Goal: Task Accomplishment & Management: Complete application form

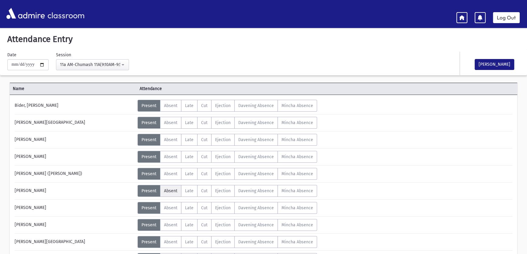
click at [167, 191] on span "Absent" at bounding box center [170, 190] width 13 height 5
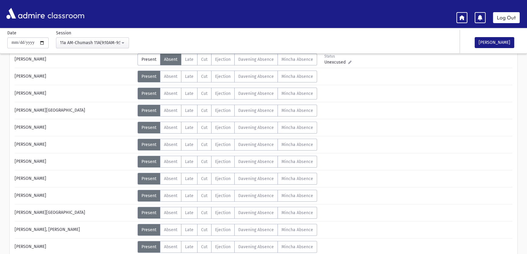
scroll to position [166, 0]
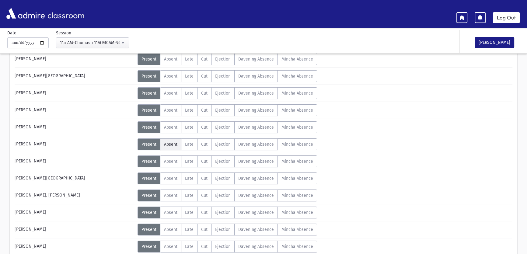
click at [162, 143] on label "Absent A" at bounding box center [170, 144] width 21 height 12
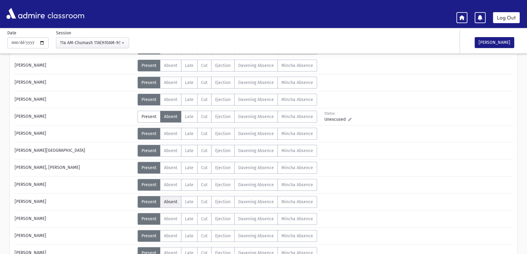
click at [169, 199] on span "Absent" at bounding box center [170, 201] width 13 height 5
click at [167, 185] on span "Absent" at bounding box center [170, 184] width 13 height 5
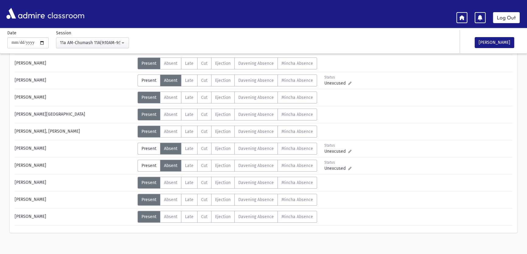
scroll to position [234, 0]
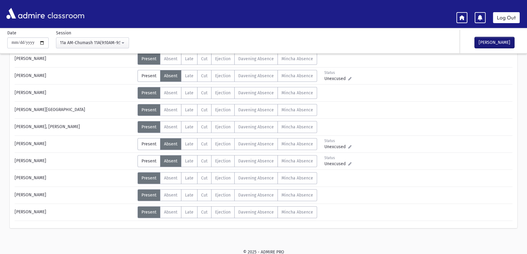
click at [486, 44] on button "[PERSON_NAME]" at bounding box center [495, 42] width 40 height 11
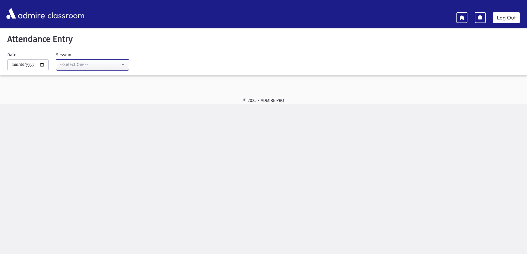
click at [81, 66] on div "--Select One--" at bounding box center [90, 64] width 60 height 6
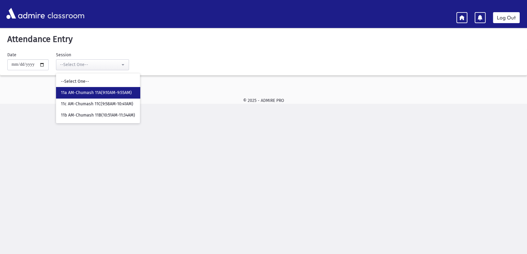
click at [84, 89] on link "11a AM-Chumash 11A(9:10AM-9:55AM)" at bounding box center [98, 92] width 84 height 11
select select "****"
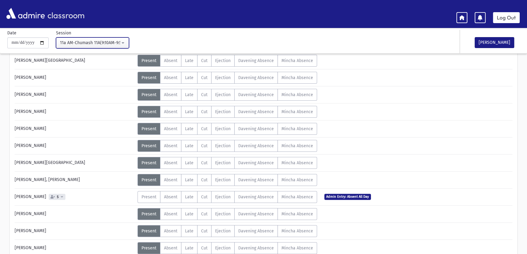
scroll to position [193, 0]
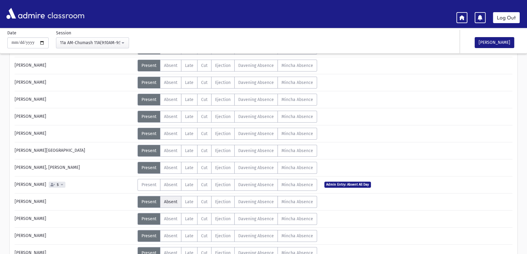
click at [168, 204] on label "Absent A" at bounding box center [170, 202] width 21 height 12
click at [173, 115] on span "Absent" at bounding box center [170, 116] width 13 height 5
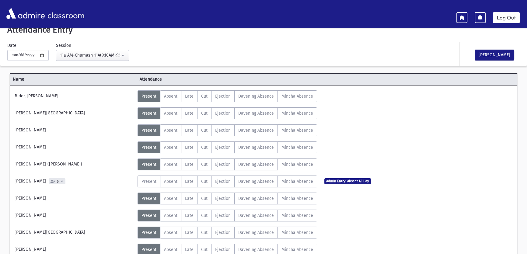
scroll to position [0, 0]
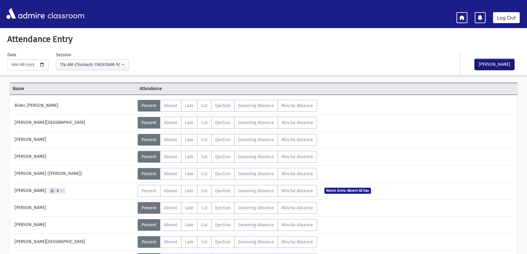
click at [484, 66] on button "[PERSON_NAME]" at bounding box center [495, 64] width 40 height 11
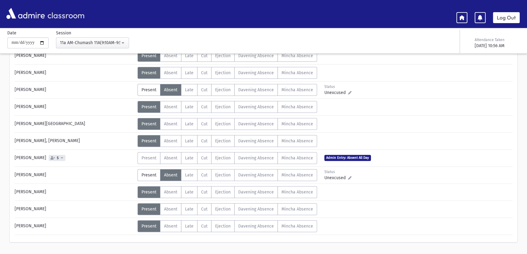
scroll to position [234, 0]
